Goal: Information Seeking & Learning: Learn about a topic

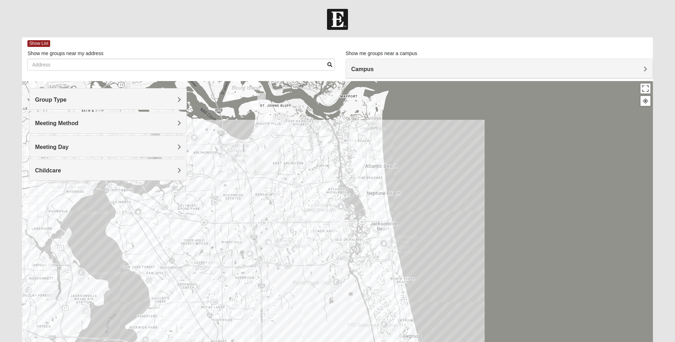
click at [67, 101] on span "Group Type" at bounding box center [51, 100] width 32 height 6
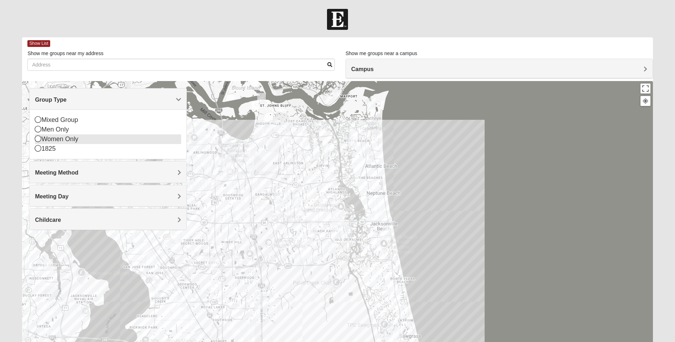
click at [37, 138] on icon at bounding box center [38, 139] width 6 height 6
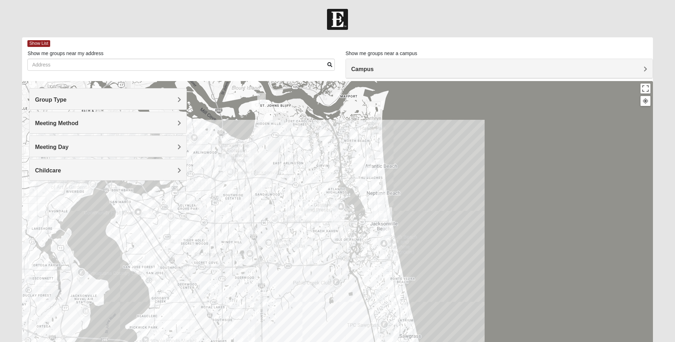
click at [177, 125] on h4 "Meeting Method" at bounding box center [108, 123] width 146 height 7
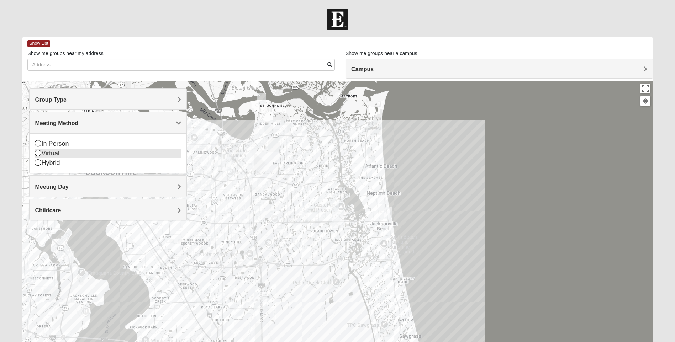
click at [39, 152] on icon at bounding box center [38, 153] width 6 height 6
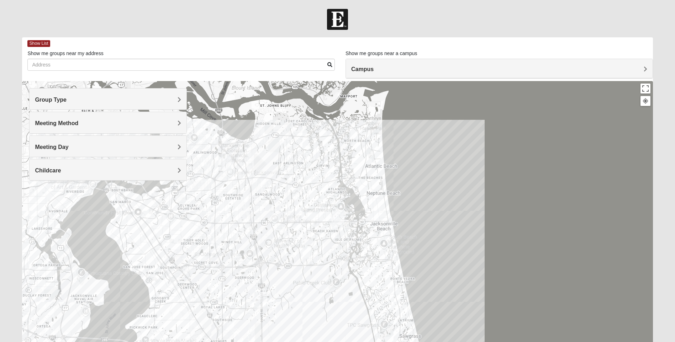
click at [177, 146] on h4 "Meeting Day" at bounding box center [108, 147] width 146 height 7
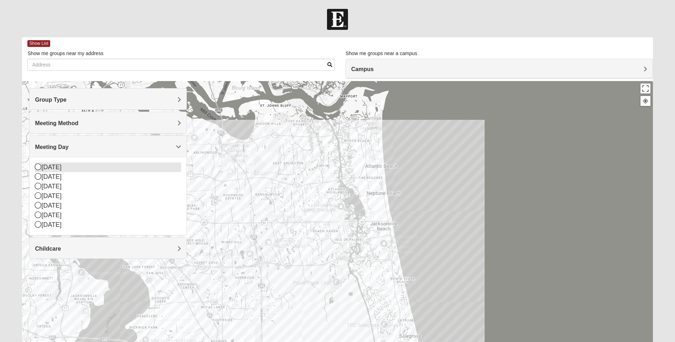
click at [36, 167] on icon at bounding box center [38, 167] width 6 height 6
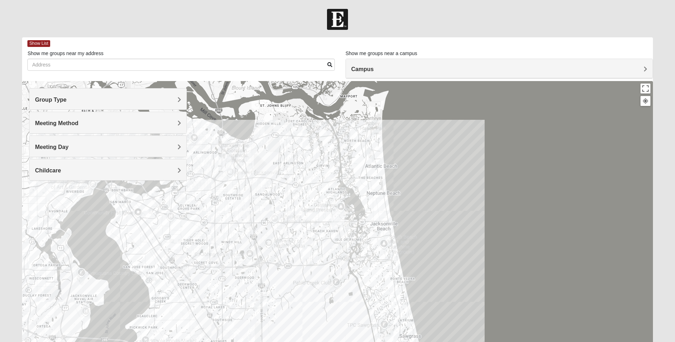
click at [61, 170] on span "Childcare" at bounding box center [48, 171] width 26 height 6
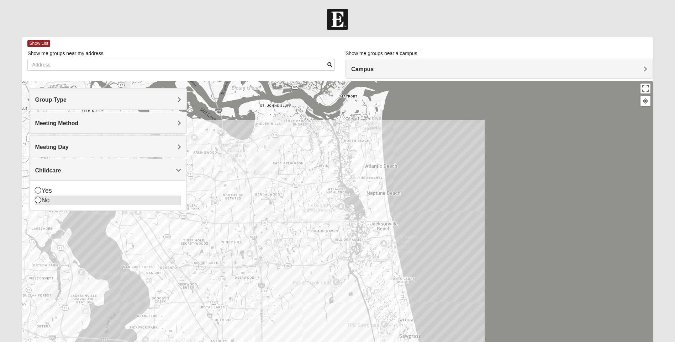
click at [40, 198] on icon at bounding box center [38, 200] width 6 height 6
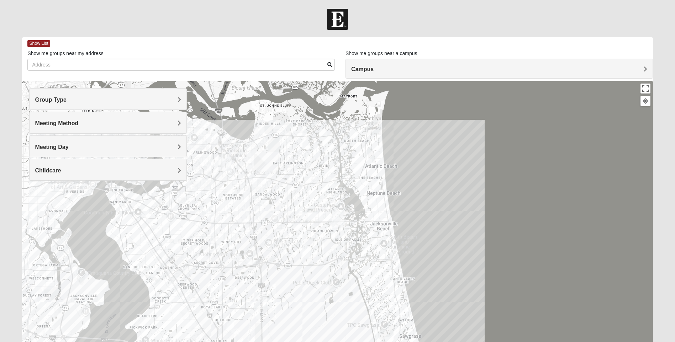
click at [374, 69] on span "Campus" at bounding box center [362, 69] width 22 height 6
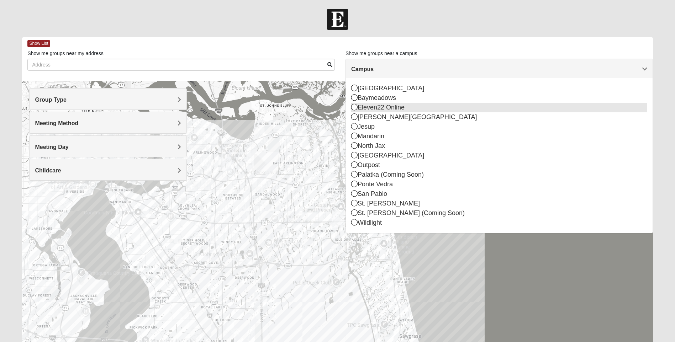
click at [354, 107] on icon at bounding box center [354, 107] width 6 height 6
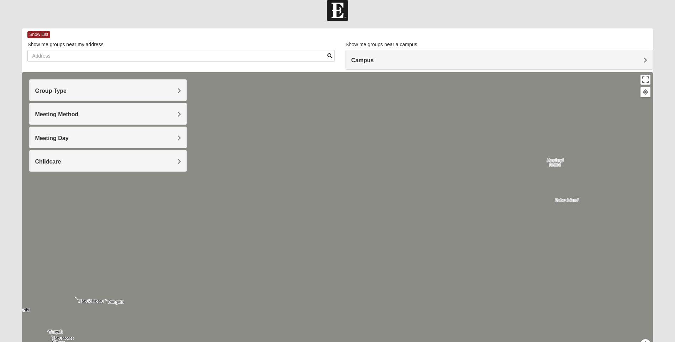
scroll to position [2, 0]
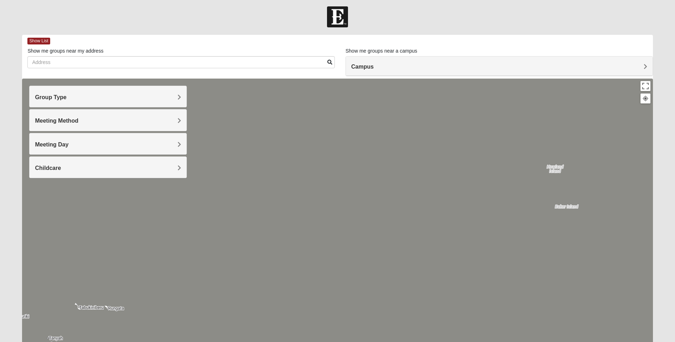
click at [302, 142] on div at bounding box center [337, 221] width 630 height 285
click at [40, 41] on span "Show List" at bounding box center [38, 41] width 22 height 7
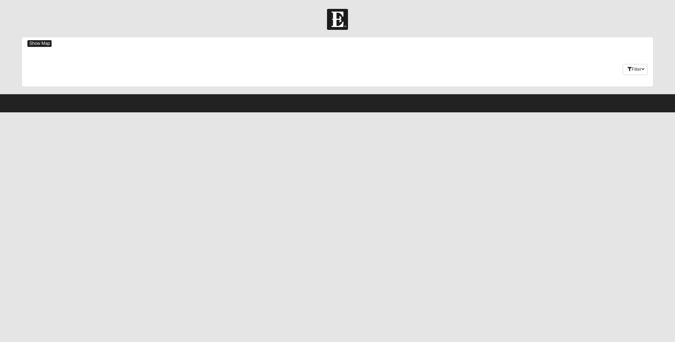
scroll to position [0, 0]
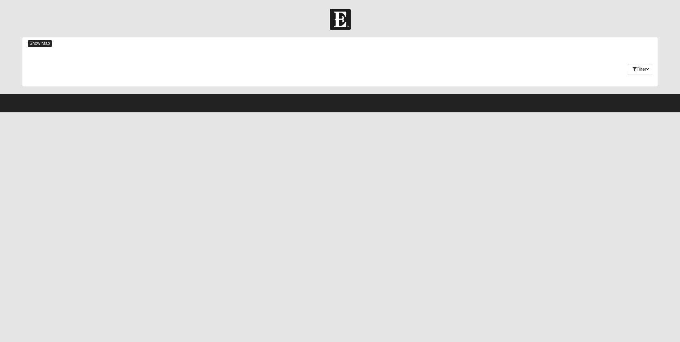
click at [46, 43] on span "Show Map" at bounding box center [40, 43] width 24 height 7
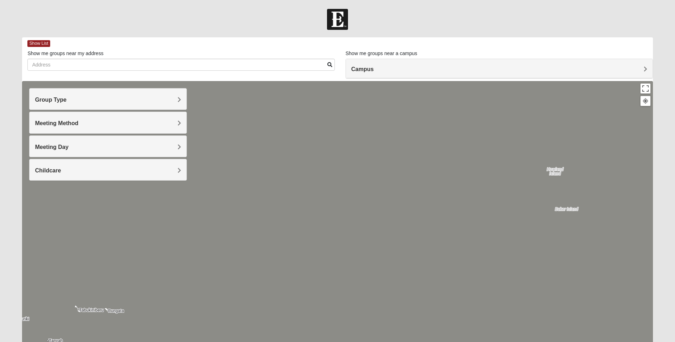
click at [95, 100] on h4 "Group Type" at bounding box center [108, 99] width 146 height 7
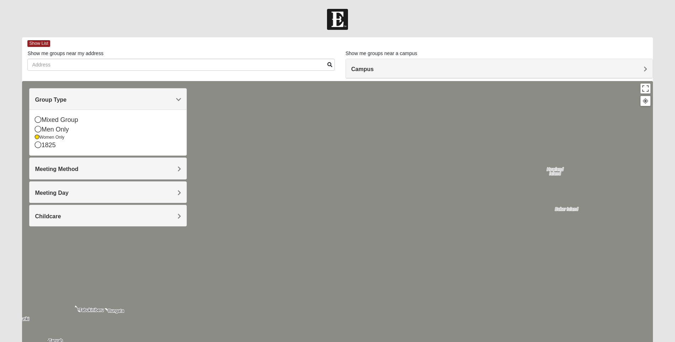
click at [80, 164] on div "Meeting Method" at bounding box center [108, 168] width 157 height 21
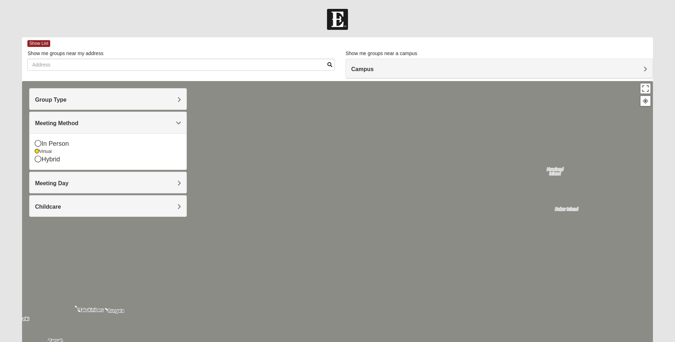
click at [76, 183] on h4 "Meeting Day" at bounding box center [108, 183] width 146 height 7
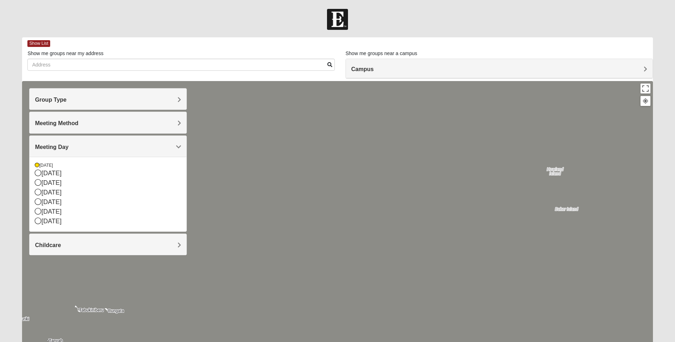
click at [77, 244] on h4 "Childcare" at bounding box center [108, 245] width 146 height 7
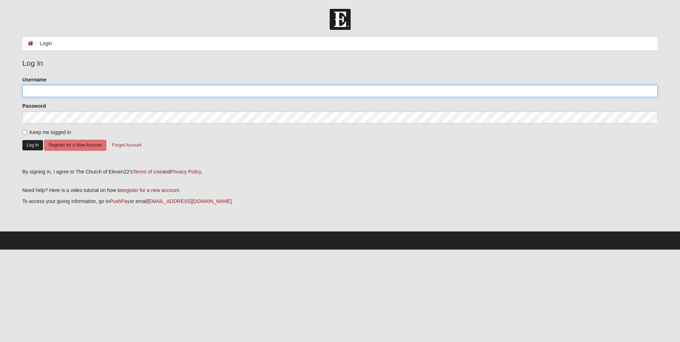
type input "[EMAIL_ADDRESS][DOMAIN_NAME]"
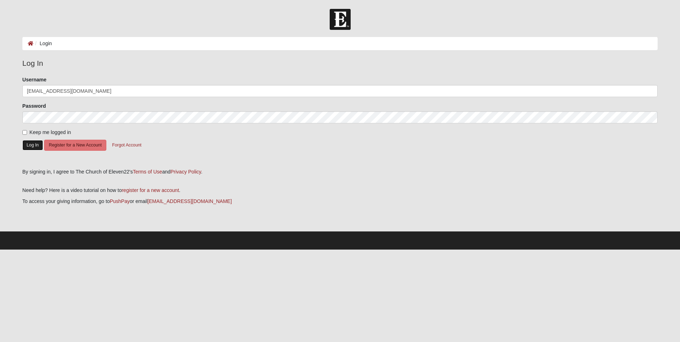
click at [30, 143] on button "Log In" at bounding box center [32, 145] width 21 height 10
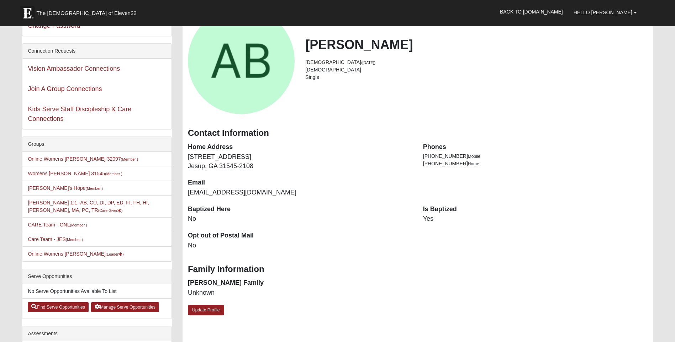
scroll to position [71, 0]
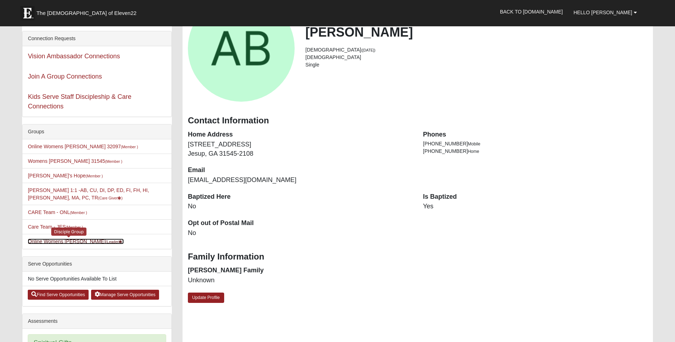
click at [81, 242] on link "Online Womens [PERSON_NAME] (Leader )" at bounding box center [76, 242] width 96 height 6
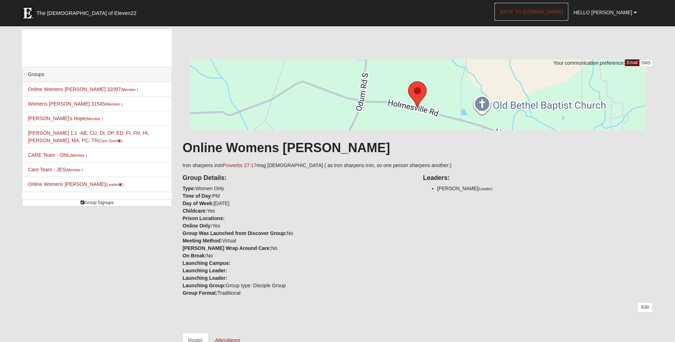
click at [562, 11] on link "Back to [DOMAIN_NAME]" at bounding box center [532, 12] width 74 height 18
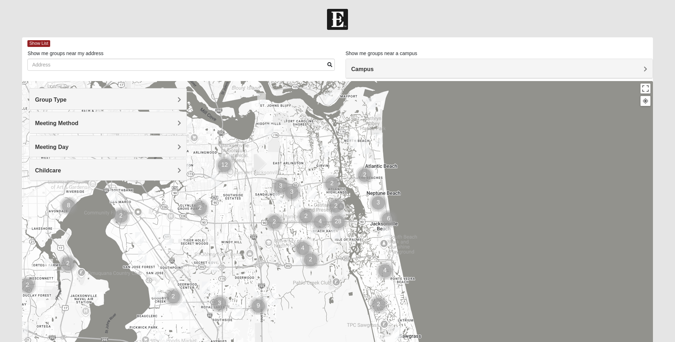
click at [180, 105] on div "Group Type" at bounding box center [108, 99] width 157 height 21
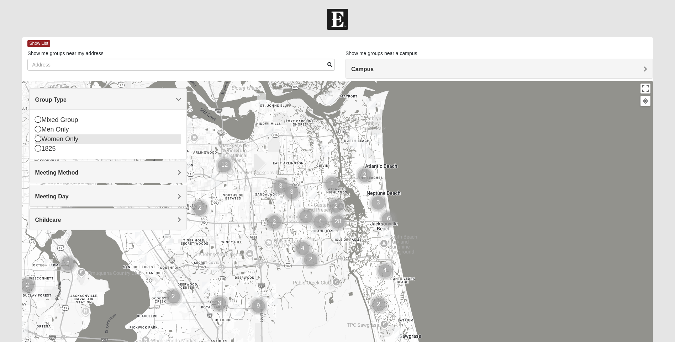
click at [41, 141] on icon at bounding box center [38, 139] width 6 height 6
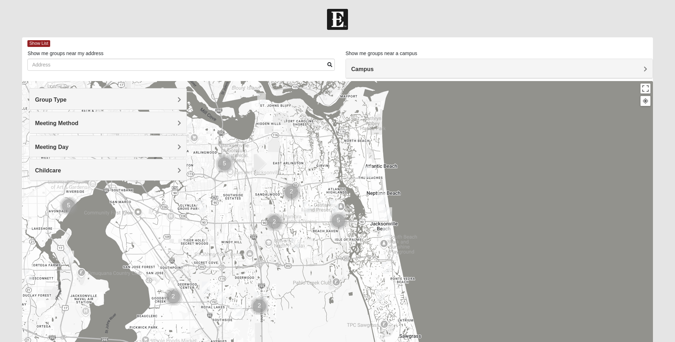
click at [177, 123] on h4 "Meeting Method" at bounding box center [108, 123] width 146 height 7
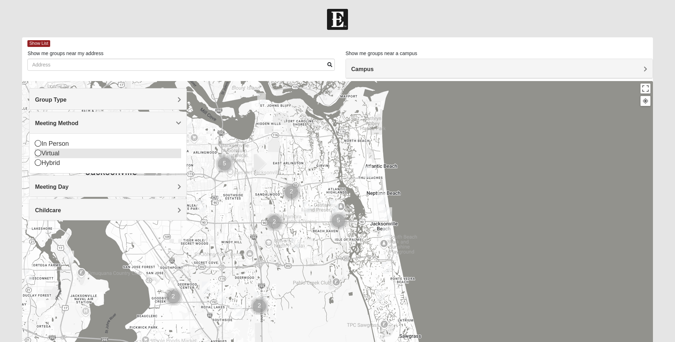
click at [39, 153] on icon at bounding box center [38, 153] width 6 height 6
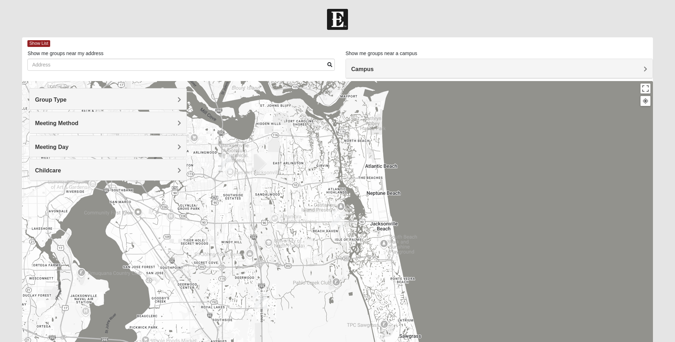
click at [68, 144] on span "Meeting Day" at bounding box center [51, 147] width 33 height 6
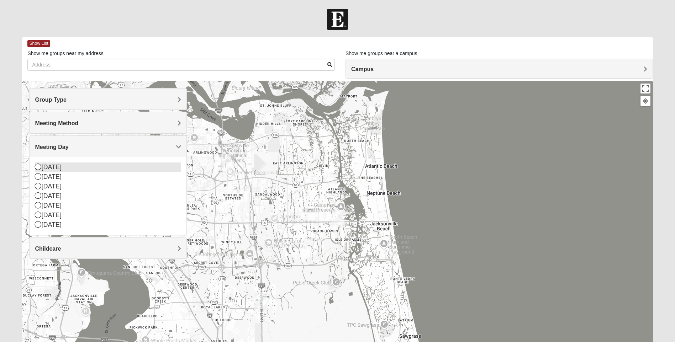
click at [41, 165] on div "[DATE]" at bounding box center [108, 168] width 146 height 10
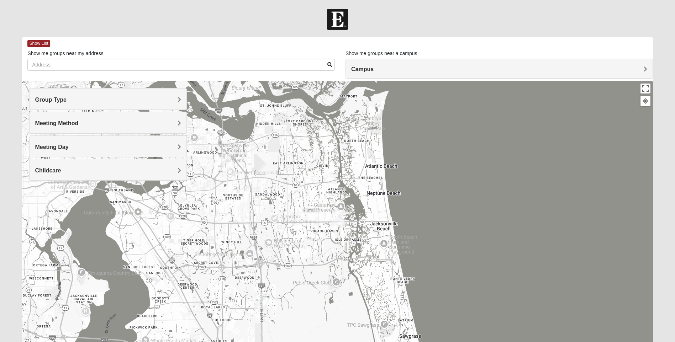
click at [61, 170] on span "Childcare" at bounding box center [48, 171] width 26 height 6
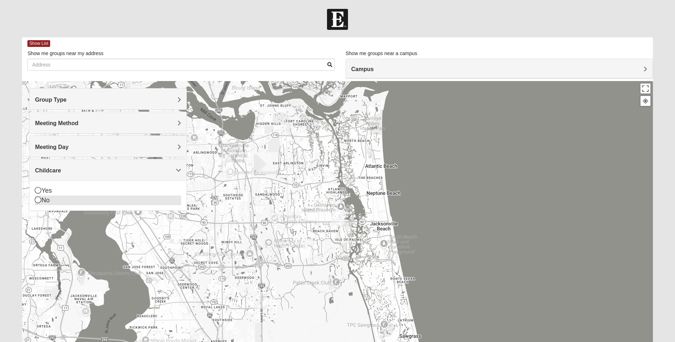
click at [37, 201] on icon at bounding box center [38, 200] width 6 height 6
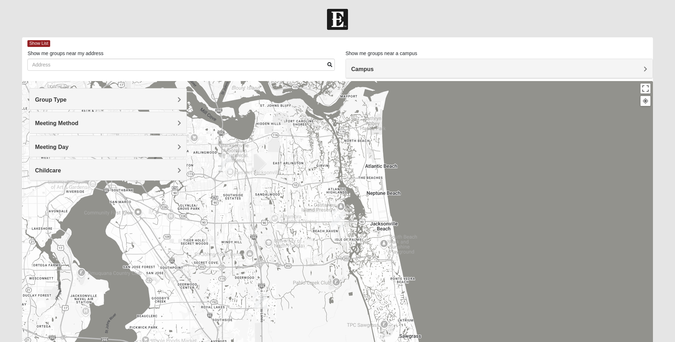
click at [643, 67] on h4 "Campus" at bounding box center [499, 69] width 296 height 7
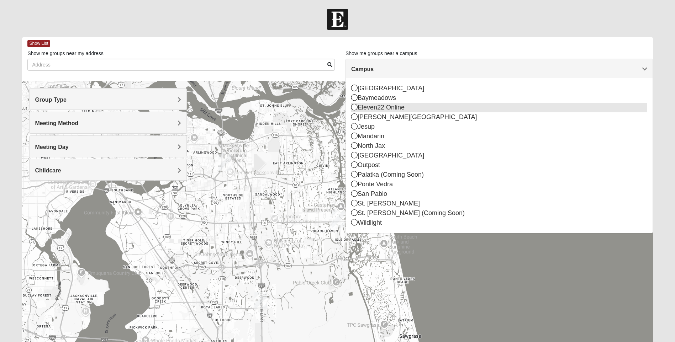
click at [352, 107] on icon at bounding box center [354, 107] width 6 height 6
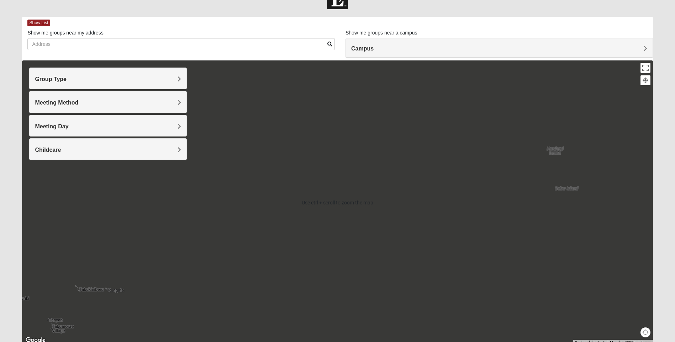
scroll to position [14, 0]
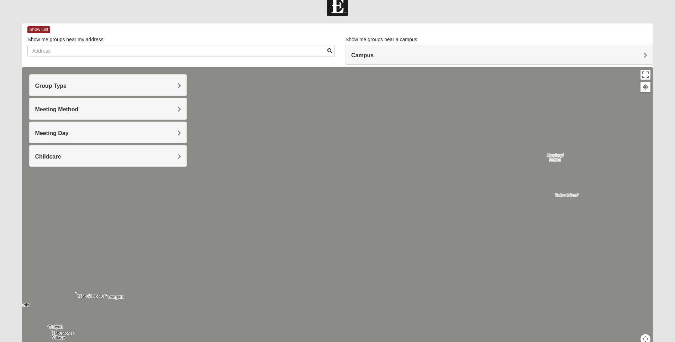
click at [646, 339] on button "Map camera controls" at bounding box center [645, 339] width 10 height 10
click at [459, 225] on div at bounding box center [337, 209] width 630 height 285
click at [42, 28] on span "Show List" at bounding box center [38, 29] width 22 height 7
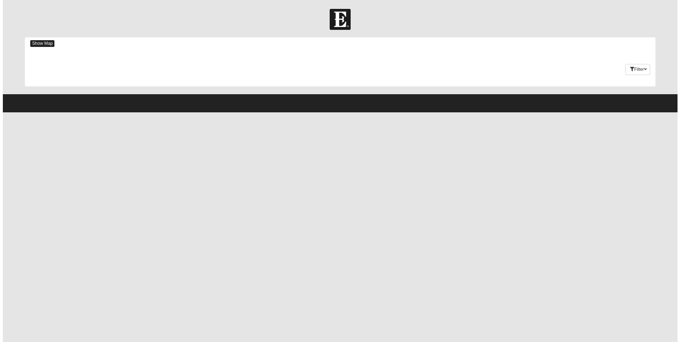
scroll to position [0, 0]
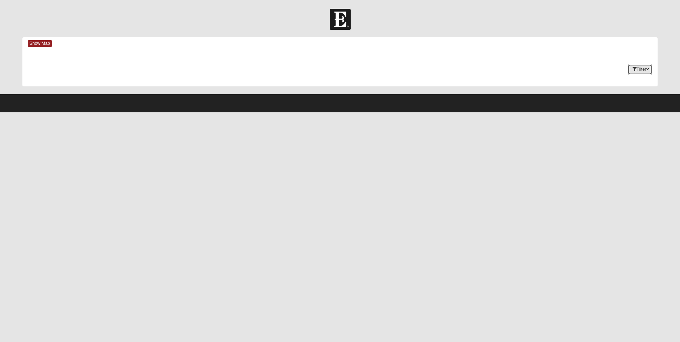
click at [648, 69] on icon "button" at bounding box center [647, 69] width 3 height 4
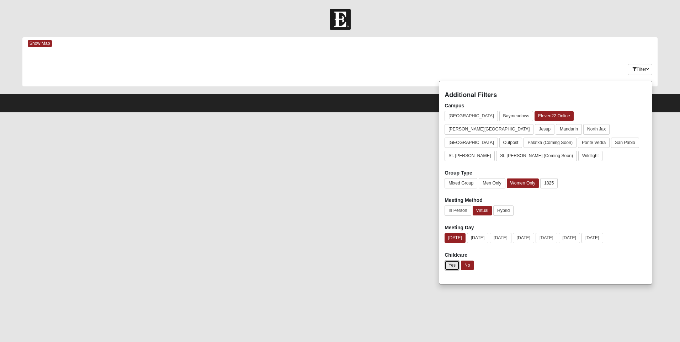
click at [452, 260] on button "Yes" at bounding box center [452, 265] width 15 height 10
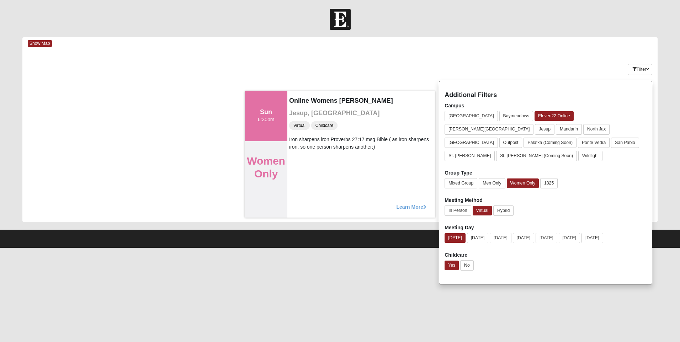
click at [487, 56] on div "Keywords" at bounding box center [287, 55] width 530 height 0
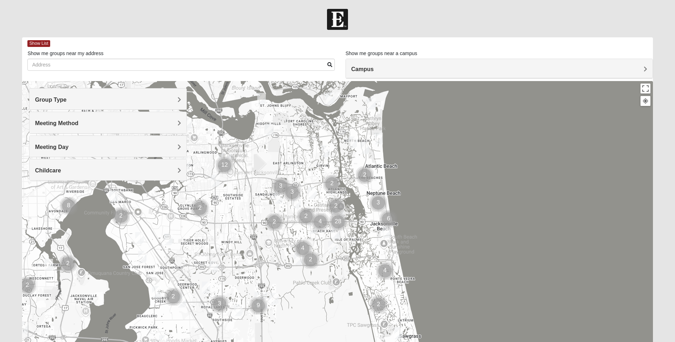
click at [176, 100] on h4 "Group Type" at bounding box center [108, 99] width 146 height 7
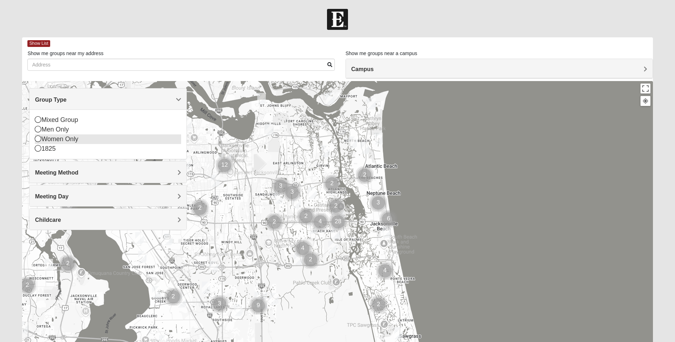
click at [38, 138] on icon at bounding box center [38, 139] width 6 height 6
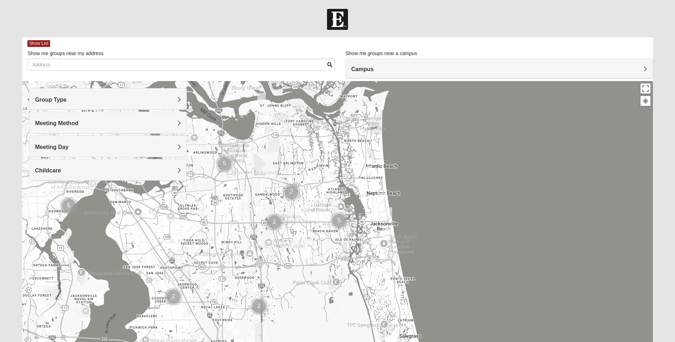
click at [78, 122] on span "Meeting Method" at bounding box center [56, 123] width 43 height 6
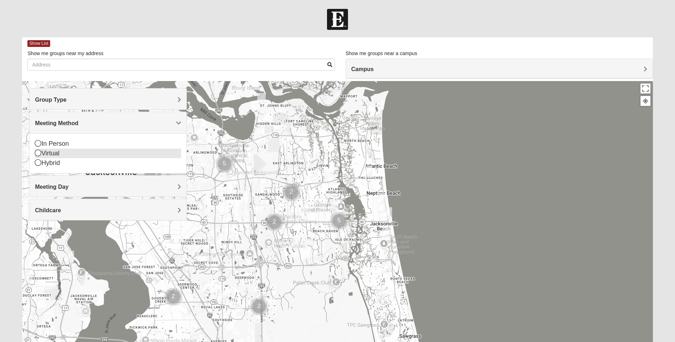
click at [40, 153] on icon at bounding box center [38, 153] width 6 height 6
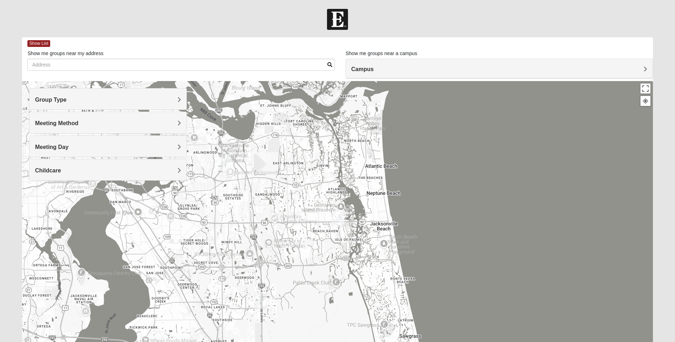
click at [181, 147] on div "Meeting Day" at bounding box center [108, 146] width 157 height 21
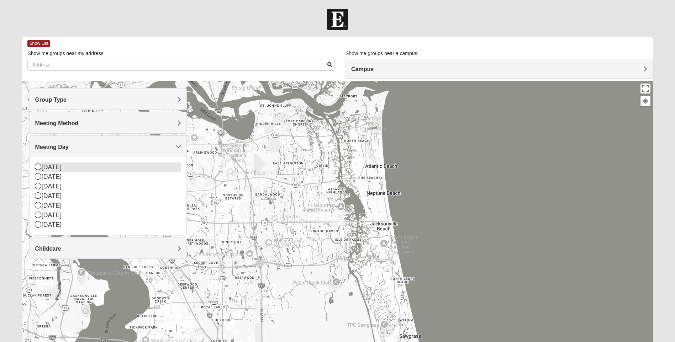
click at [41, 165] on icon at bounding box center [38, 167] width 6 height 6
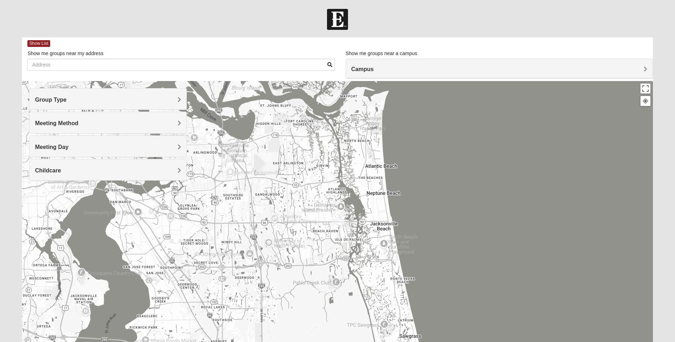
click at [61, 171] on span "Childcare" at bounding box center [48, 171] width 26 height 6
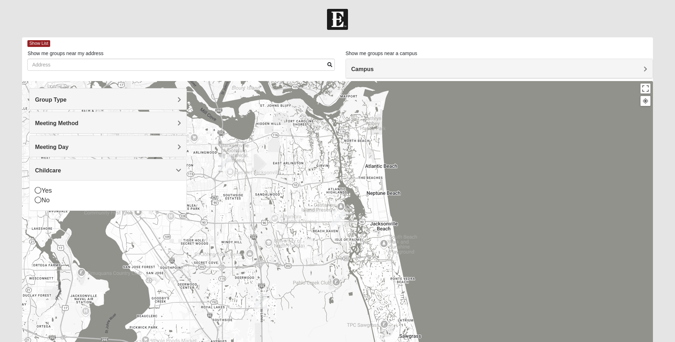
click at [33, 197] on div "Yes No" at bounding box center [108, 195] width 157 height 30
click at [36, 199] on icon at bounding box center [38, 200] width 6 height 6
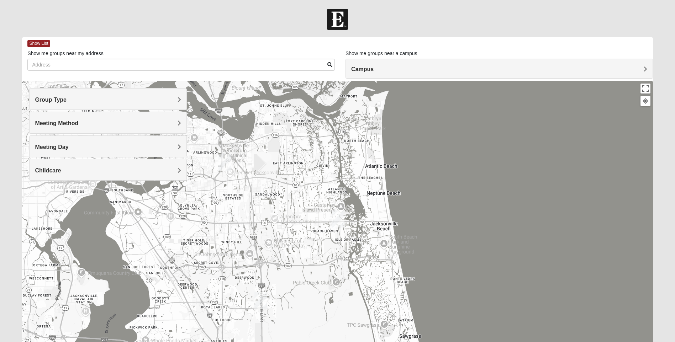
click at [374, 69] on span "Campus" at bounding box center [362, 69] width 22 height 6
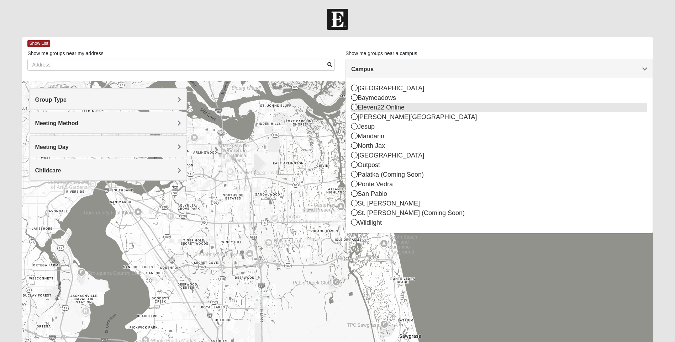
click at [381, 107] on div "Eleven22 Online" at bounding box center [499, 108] width 296 height 10
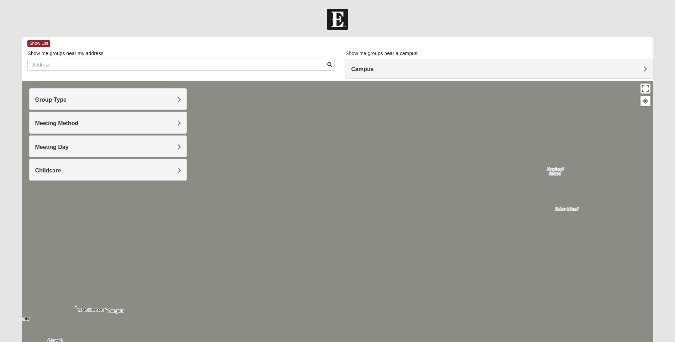
click at [175, 168] on h4 "Childcare" at bounding box center [108, 170] width 146 height 7
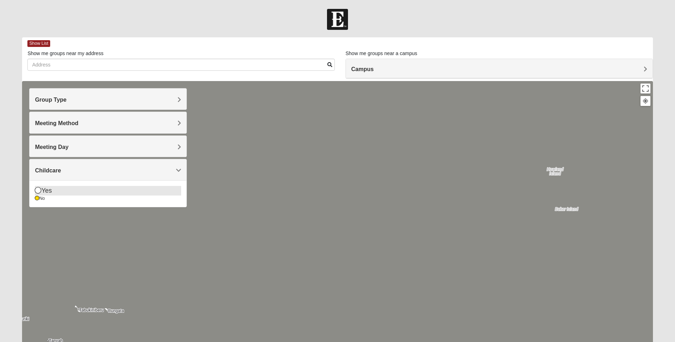
click at [38, 189] on icon at bounding box center [38, 190] width 6 height 6
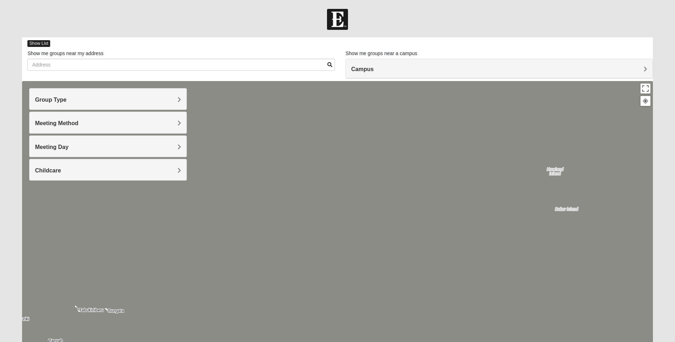
click at [45, 42] on span "Show List" at bounding box center [38, 43] width 22 height 7
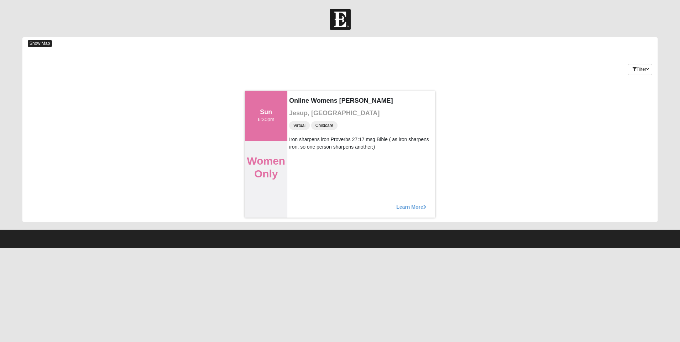
click at [45, 42] on span "Show Map" at bounding box center [40, 43] width 24 height 7
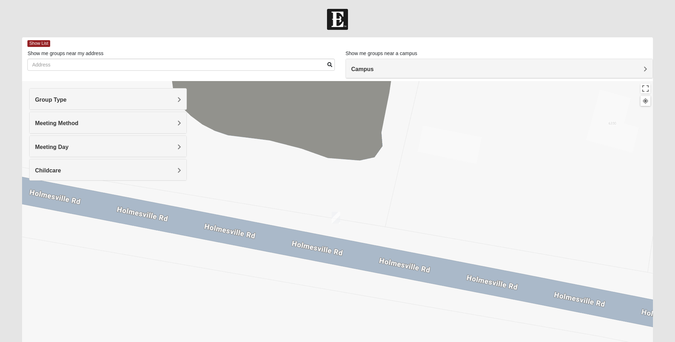
click at [61, 171] on span "Childcare" at bounding box center [48, 171] width 26 height 6
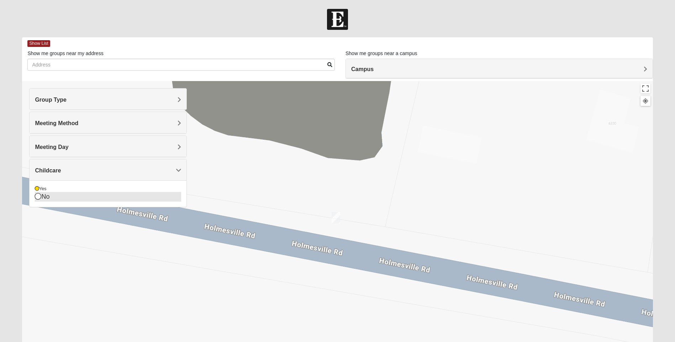
click at [37, 197] on icon at bounding box center [38, 196] width 6 height 6
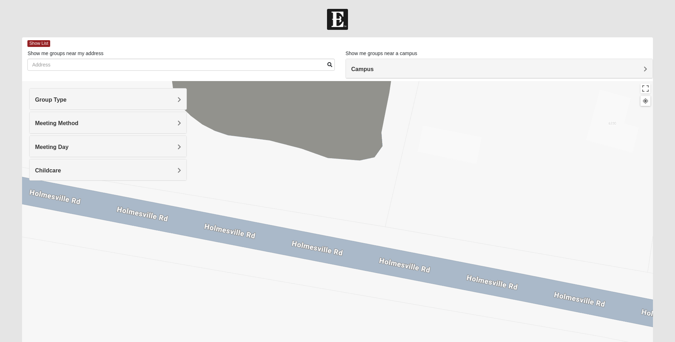
click at [148, 172] on h4 "Childcare" at bounding box center [108, 170] width 146 height 7
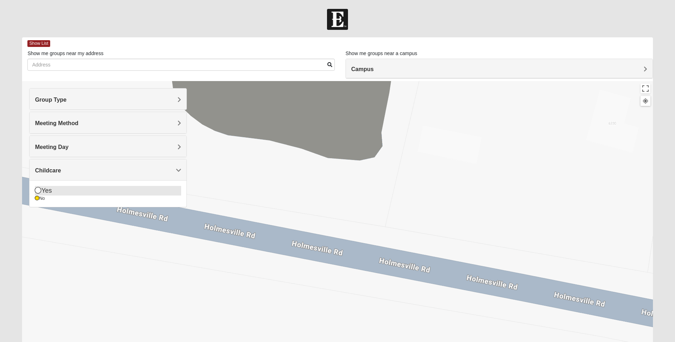
click at [39, 189] on icon at bounding box center [38, 190] width 6 height 6
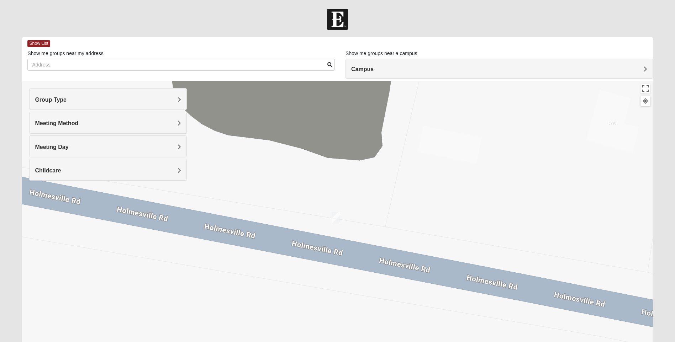
click at [337, 219] on img "Online Womens Boulineau" at bounding box center [336, 218] width 9 height 12
click at [302, 196] on span "Learn More" at bounding box center [294, 197] width 30 height 7
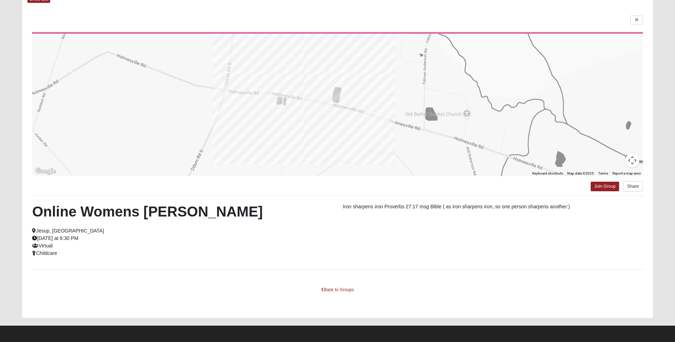
scroll to position [46, 0]
